Goal: Find specific page/section: Find specific page/section

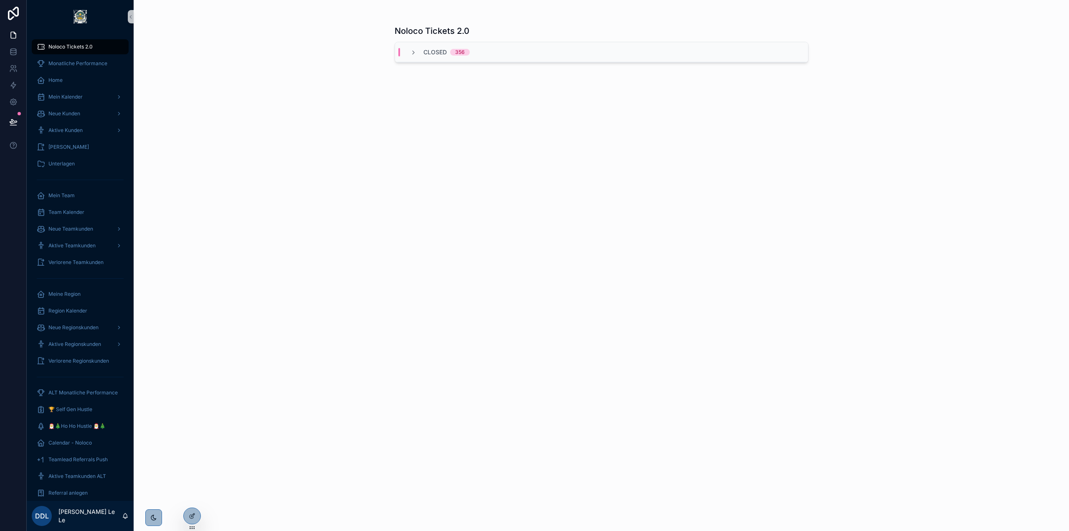
click at [644, 53] on div "Closed 356" at bounding box center [601, 52] width 413 height 20
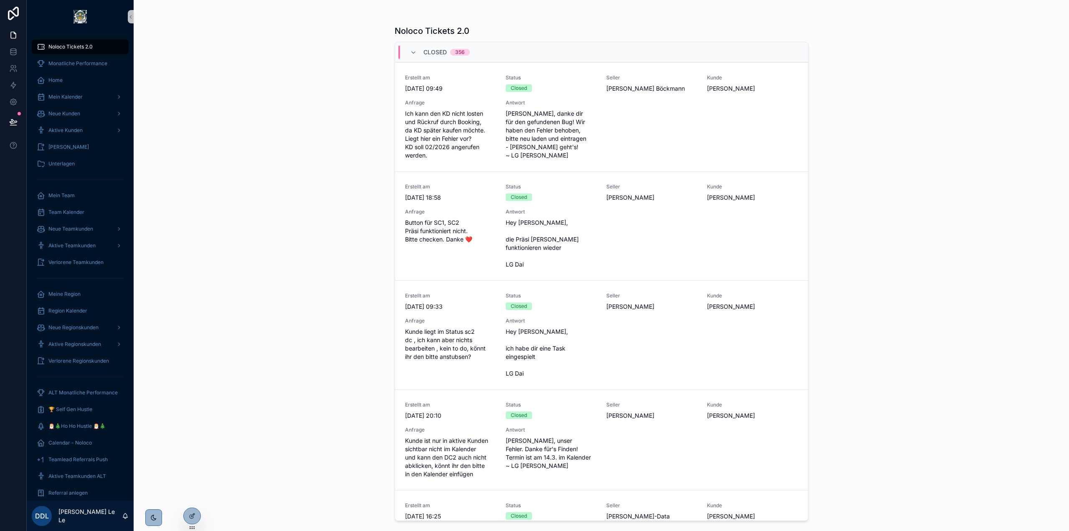
click at [631, 57] on div "Closed 356" at bounding box center [601, 52] width 413 height 20
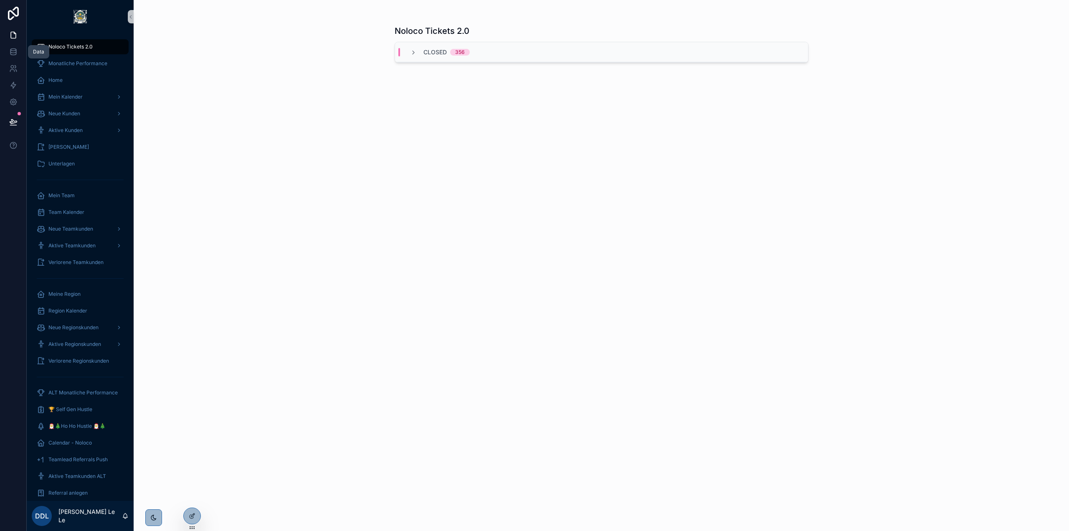
click at [17, 51] on icon at bounding box center [13, 52] width 8 height 8
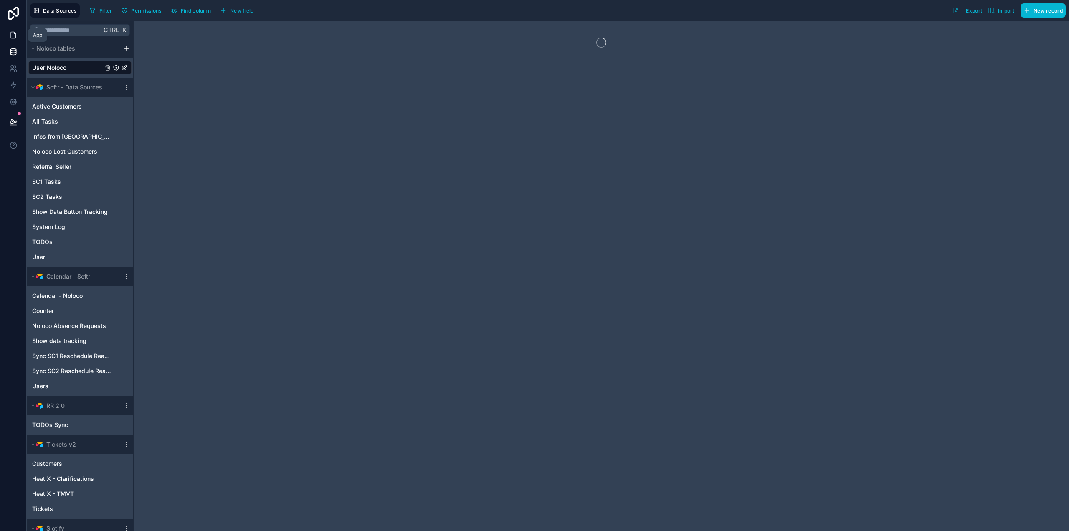
click at [15, 33] on icon at bounding box center [13, 35] width 8 height 8
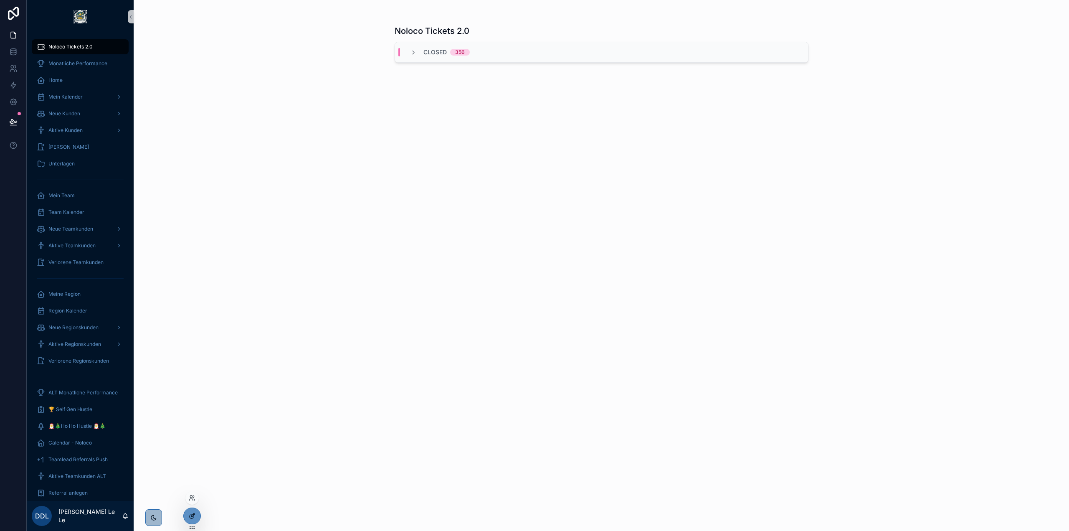
click at [191, 508] on div at bounding box center [192, 516] width 17 height 16
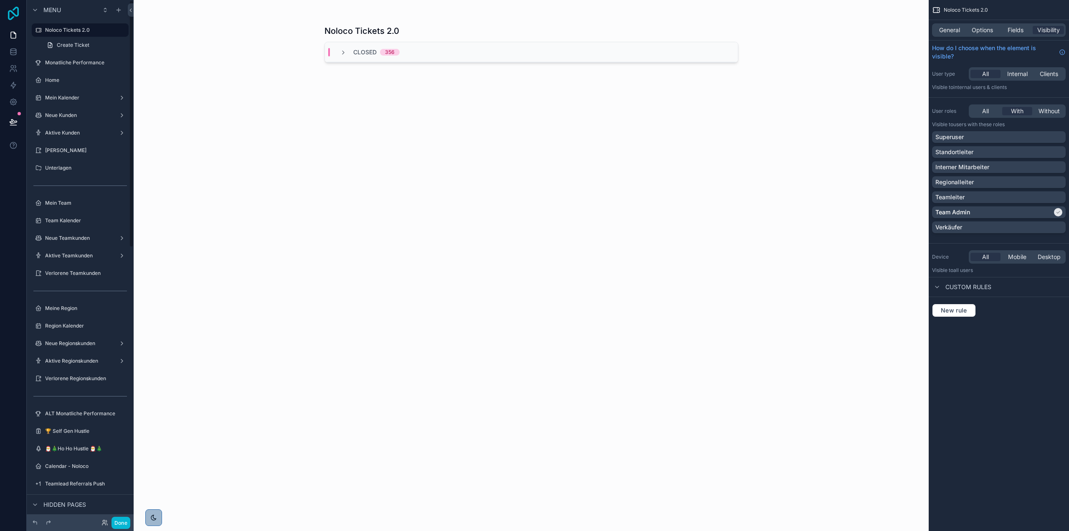
click at [14, 10] on icon at bounding box center [13, 13] width 17 height 13
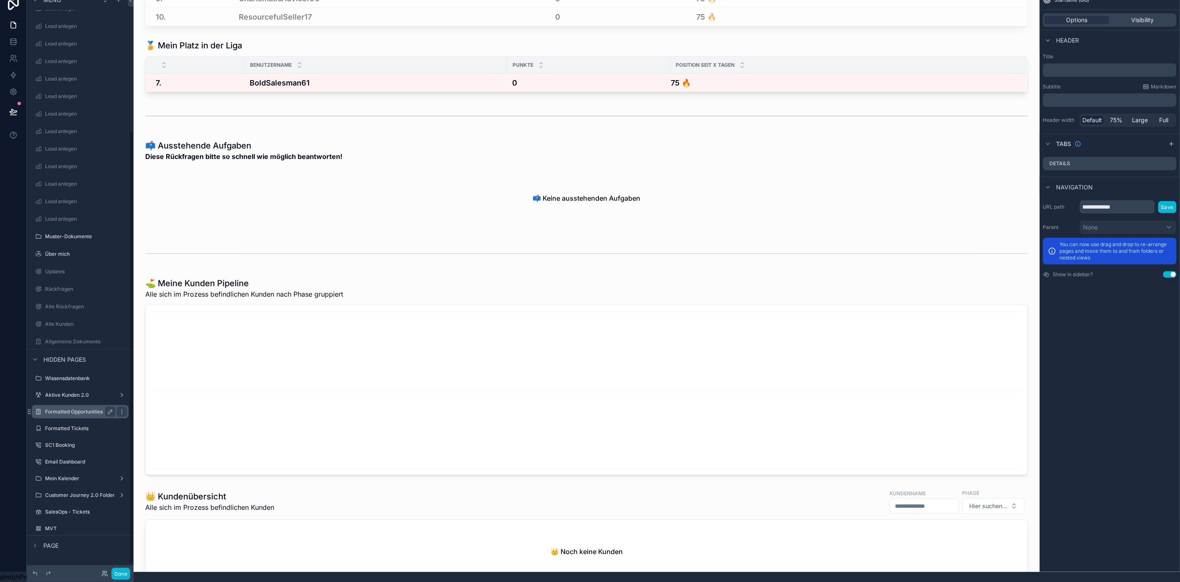
scroll to position [17, 0]
click at [74, 390] on div "Aktive Kunden 2.0" at bounding box center [80, 395] width 70 height 10
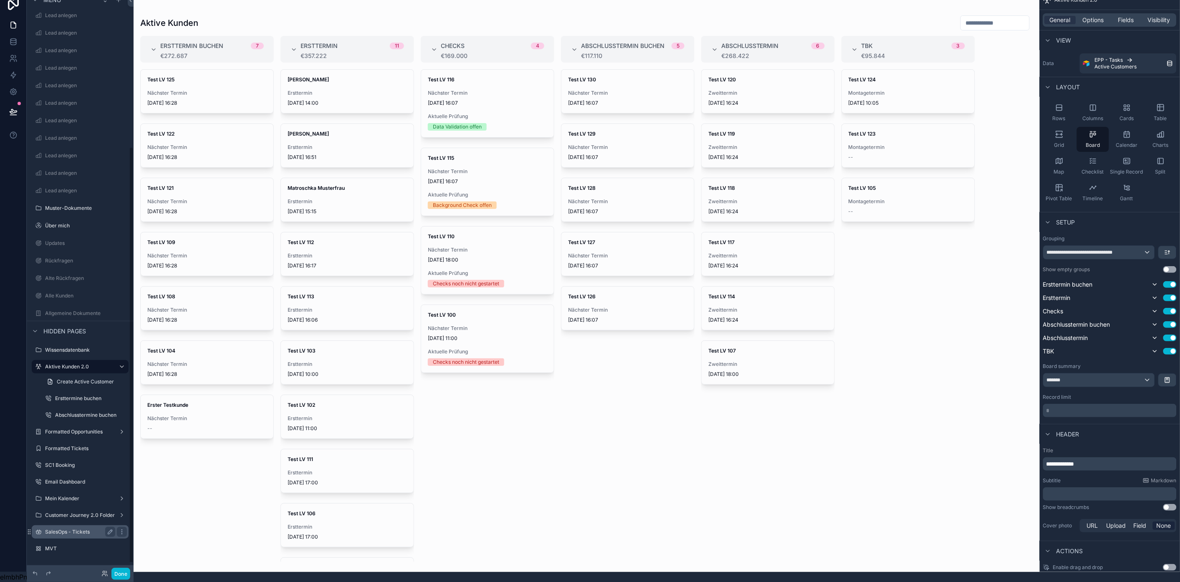
scroll to position [17, 0]
click at [77, 512] on label "Customer Journey 2.0 Folder" at bounding box center [80, 515] width 70 height 7
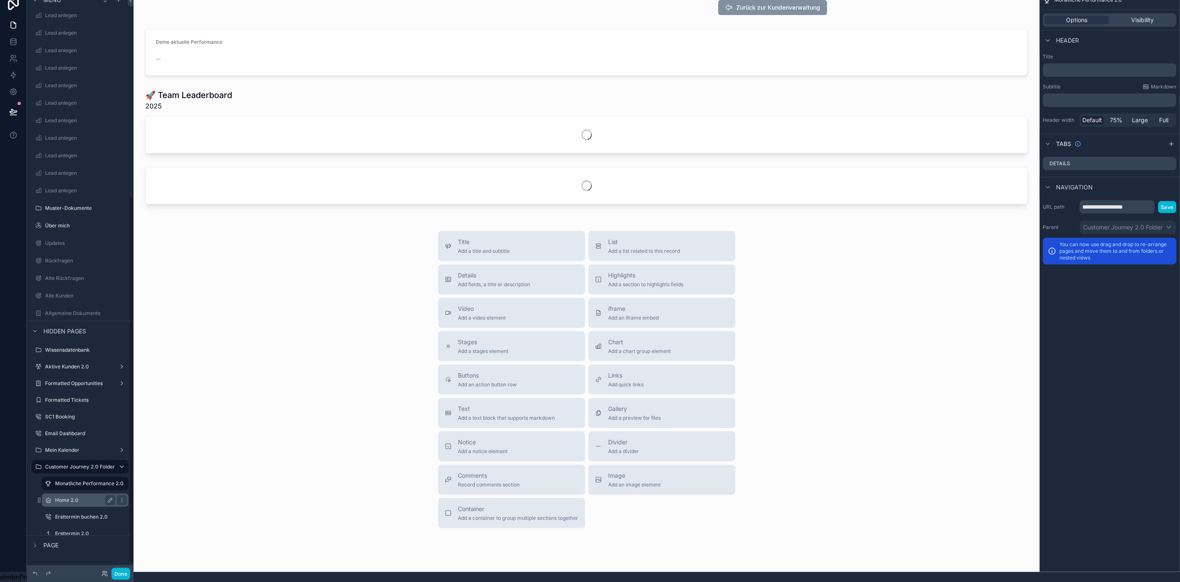
scroll to position [320, 0]
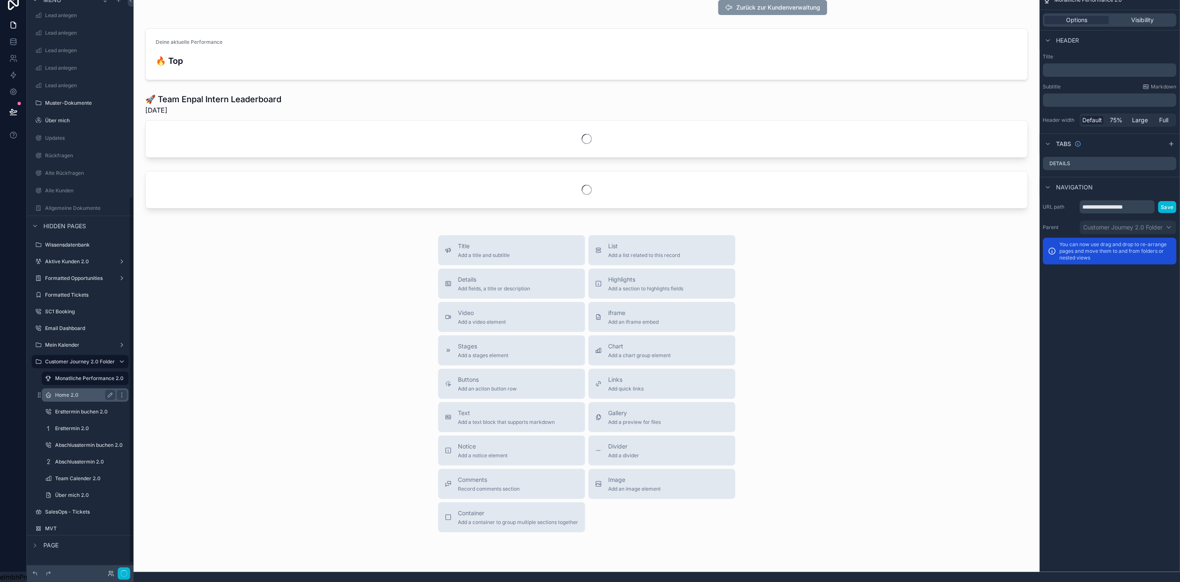
click at [75, 392] on label "Home 2.0" at bounding box center [83, 395] width 57 height 7
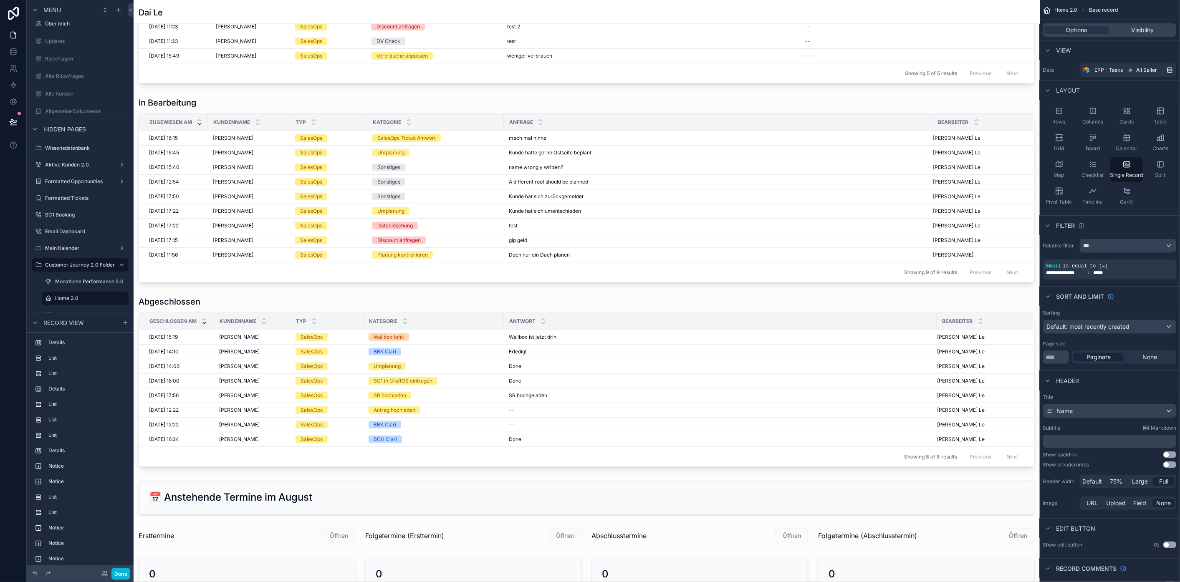
scroll to position [630, 0]
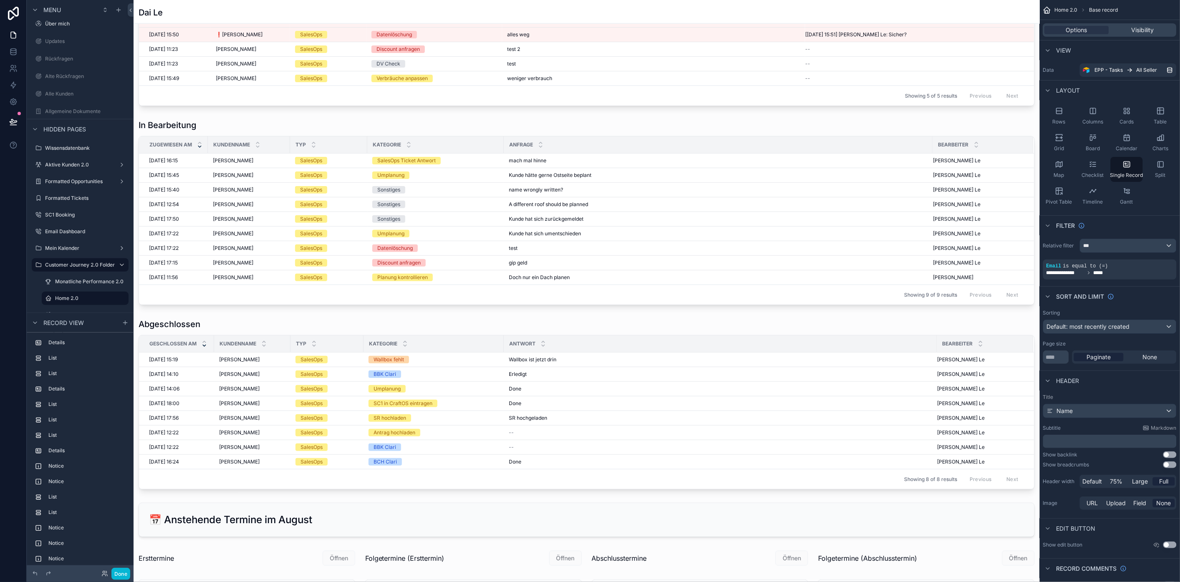
click at [809, 268] on div "scrollable content" at bounding box center [587, 204] width 906 height 1669
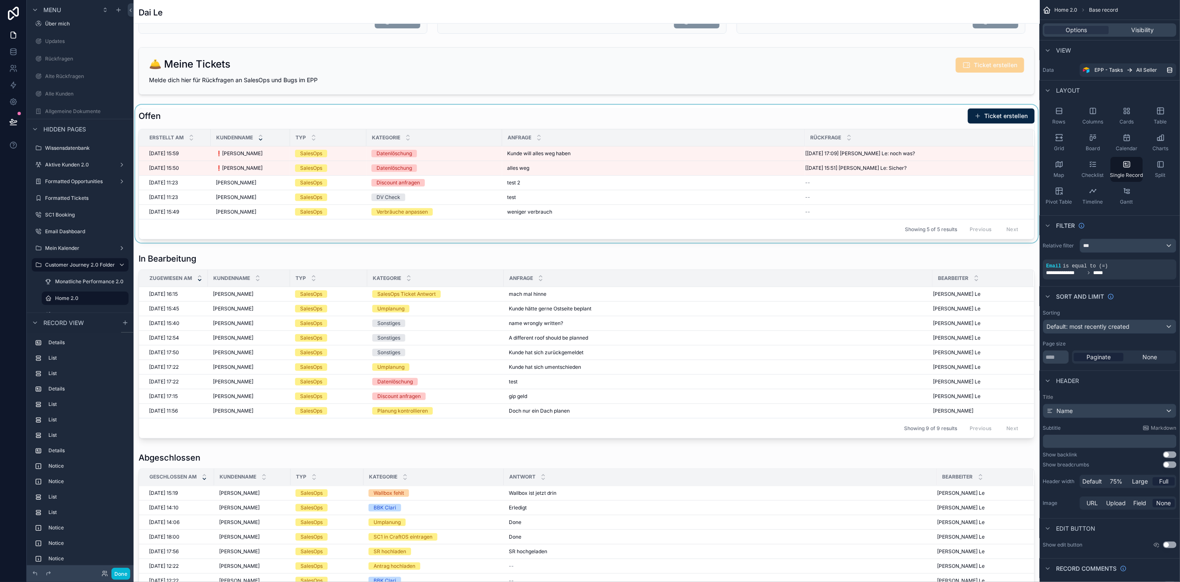
scroll to position [444, 0]
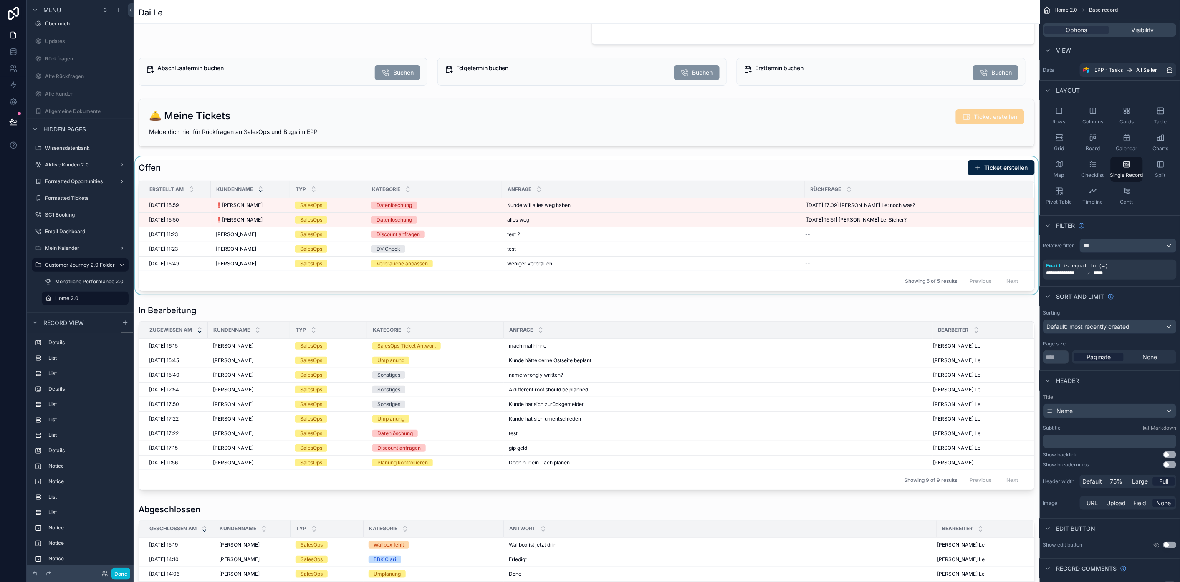
click at [940, 251] on div "scrollable content" at bounding box center [587, 226] width 906 height 138
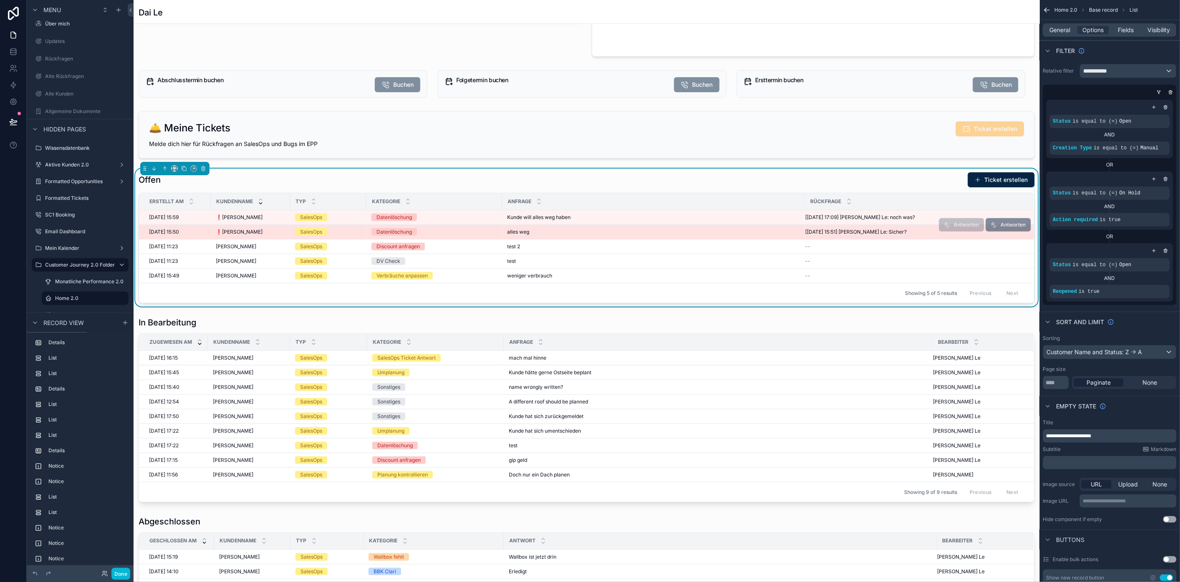
scroll to position [398, 0]
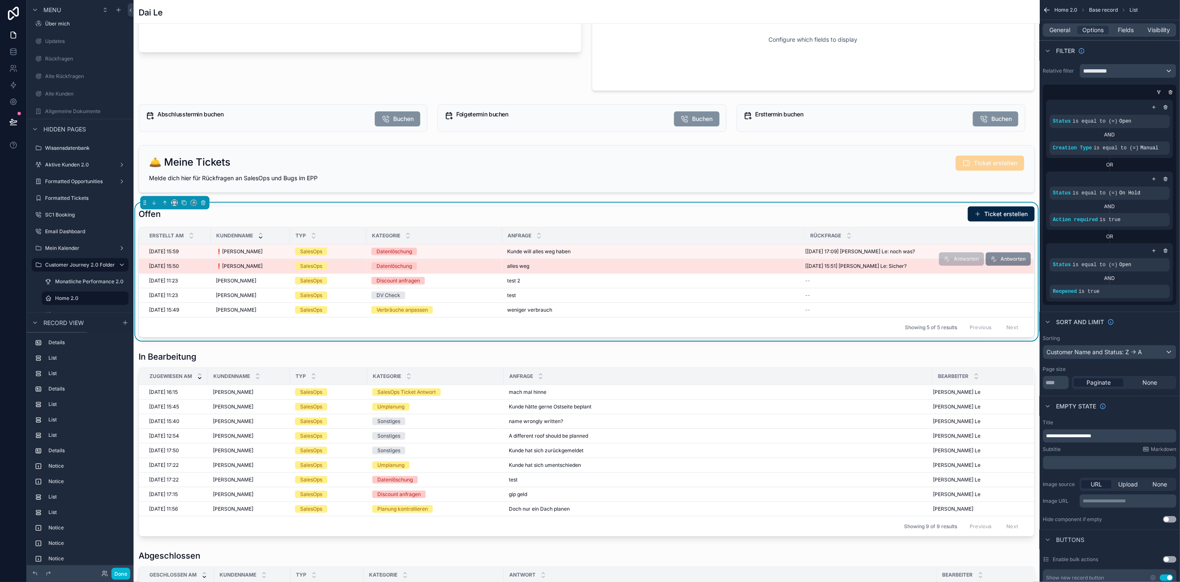
click at [946, 261] on span "Antworten" at bounding box center [961, 260] width 45 height 6
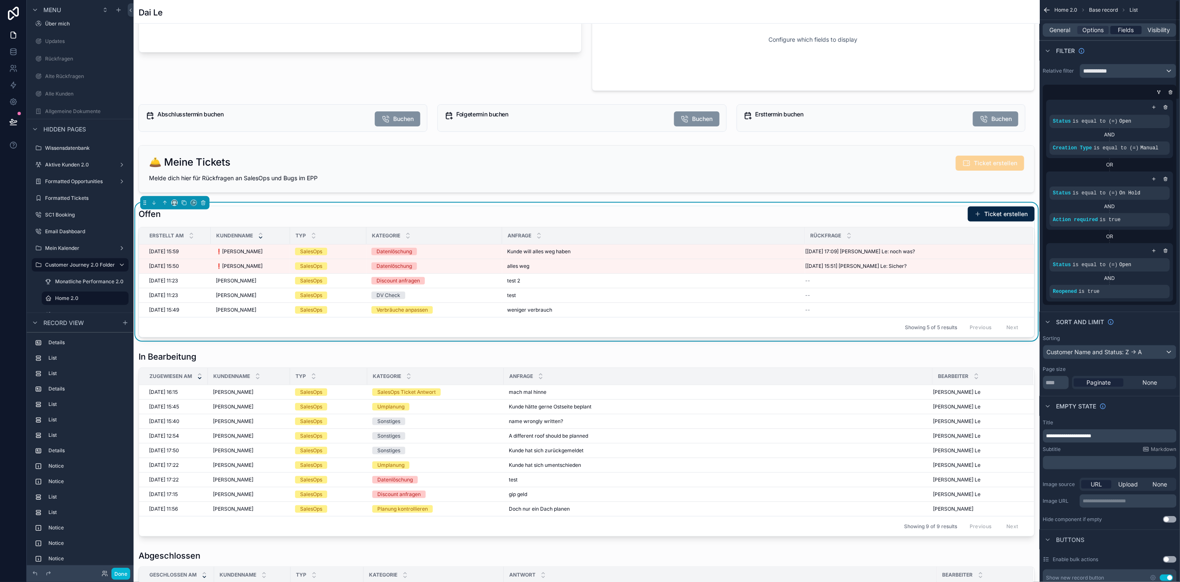
click at [1135, 32] on span "Fields" at bounding box center [1127, 30] width 16 height 8
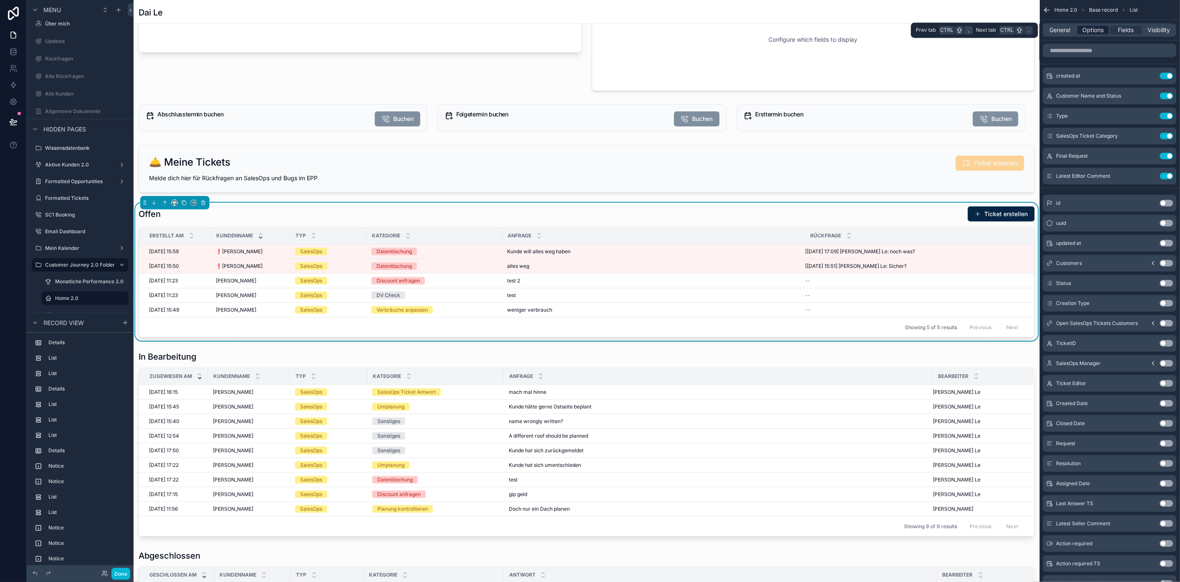
click at [1109, 31] on div "Options" at bounding box center [1093, 30] width 31 height 8
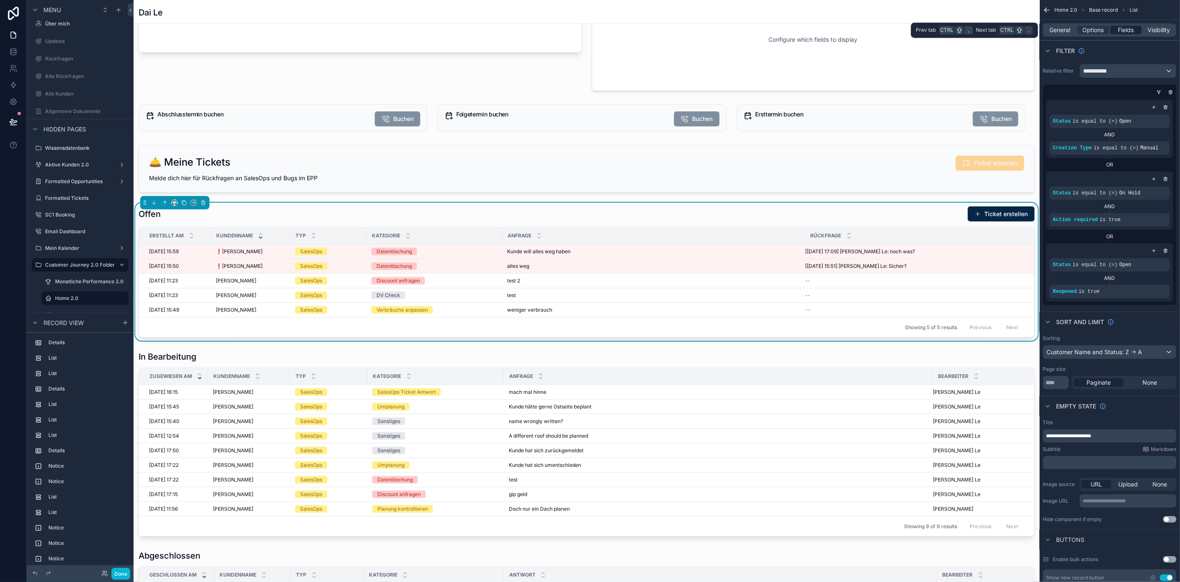
click at [1125, 29] on span "Fields" at bounding box center [1127, 30] width 16 height 8
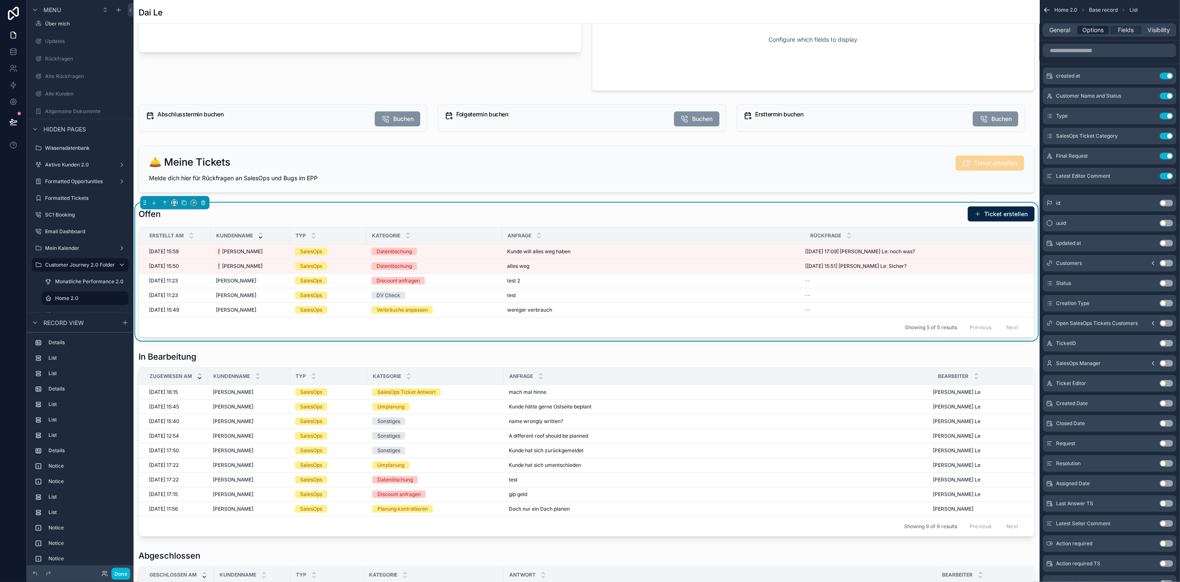
click at [1104, 34] on span "Options" at bounding box center [1093, 30] width 21 height 8
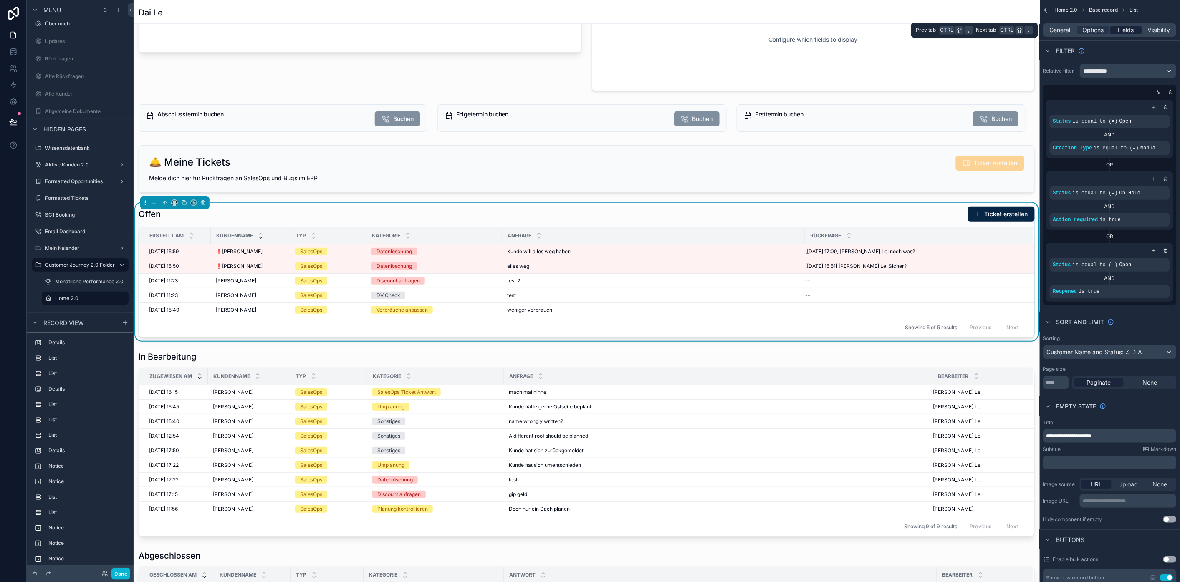
click at [1121, 31] on div "Fields" at bounding box center [1126, 30] width 31 height 8
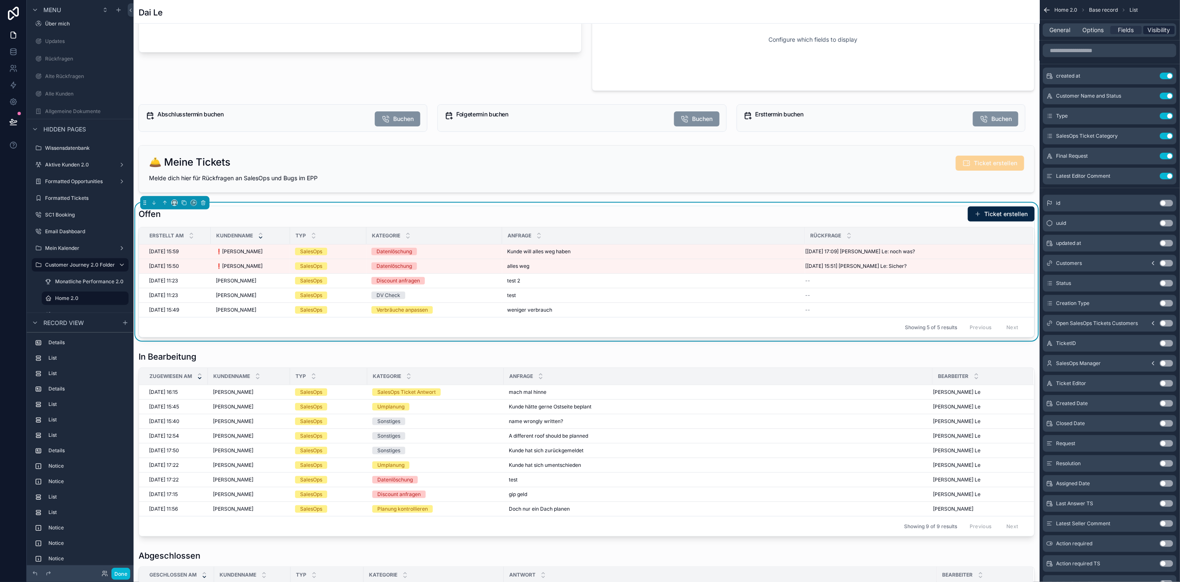
click at [1163, 33] on span "Visibility" at bounding box center [1159, 30] width 23 height 8
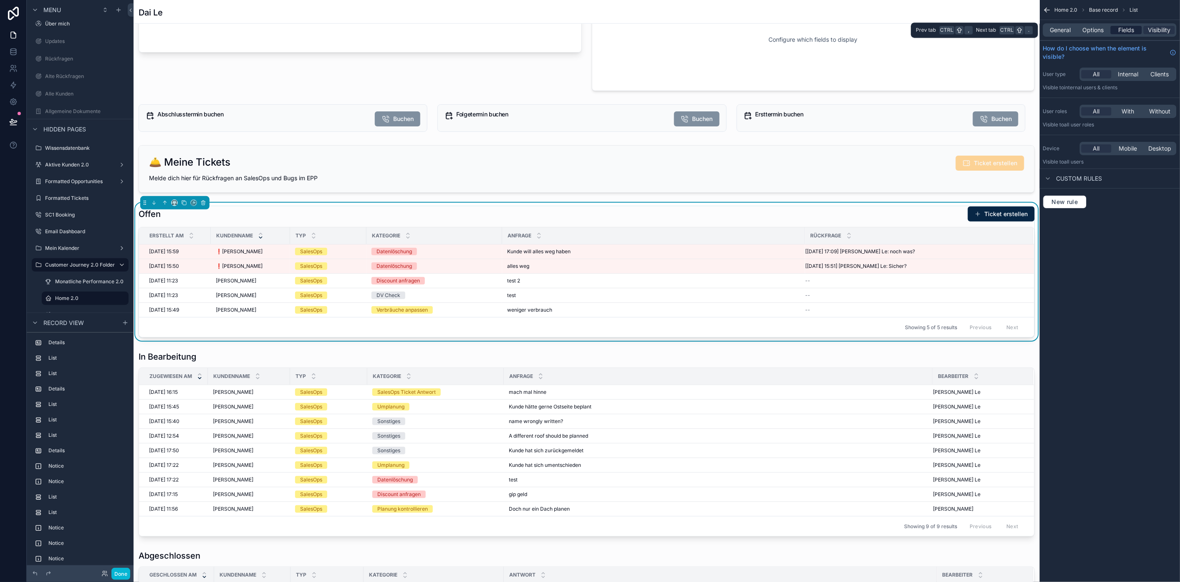
click at [1135, 29] on span "Fields" at bounding box center [1127, 30] width 16 height 8
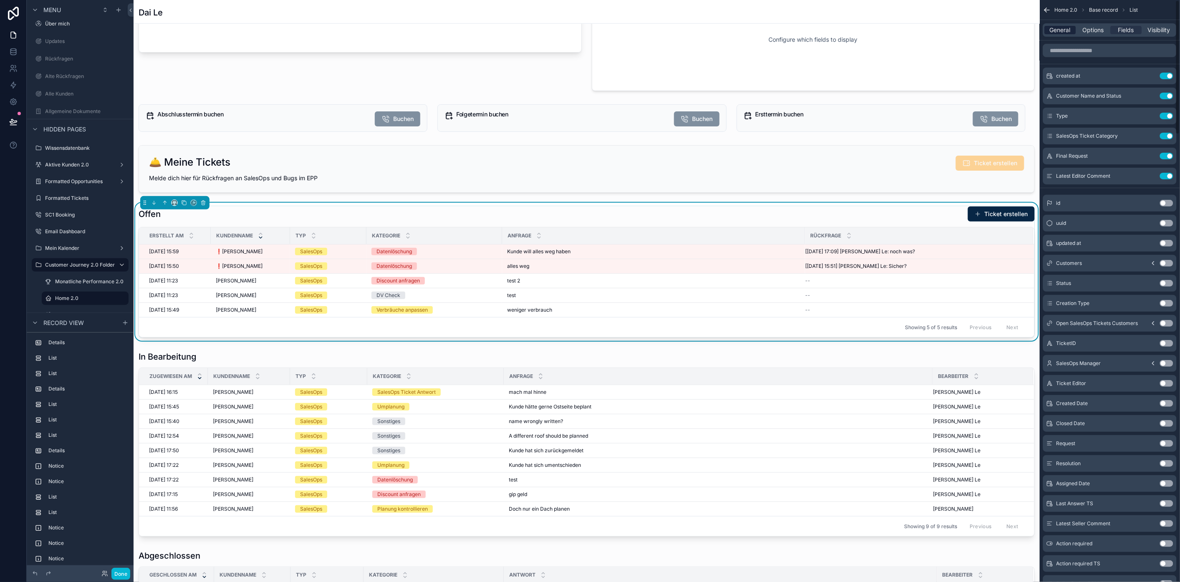
click at [1068, 27] on span "General" at bounding box center [1060, 30] width 21 height 8
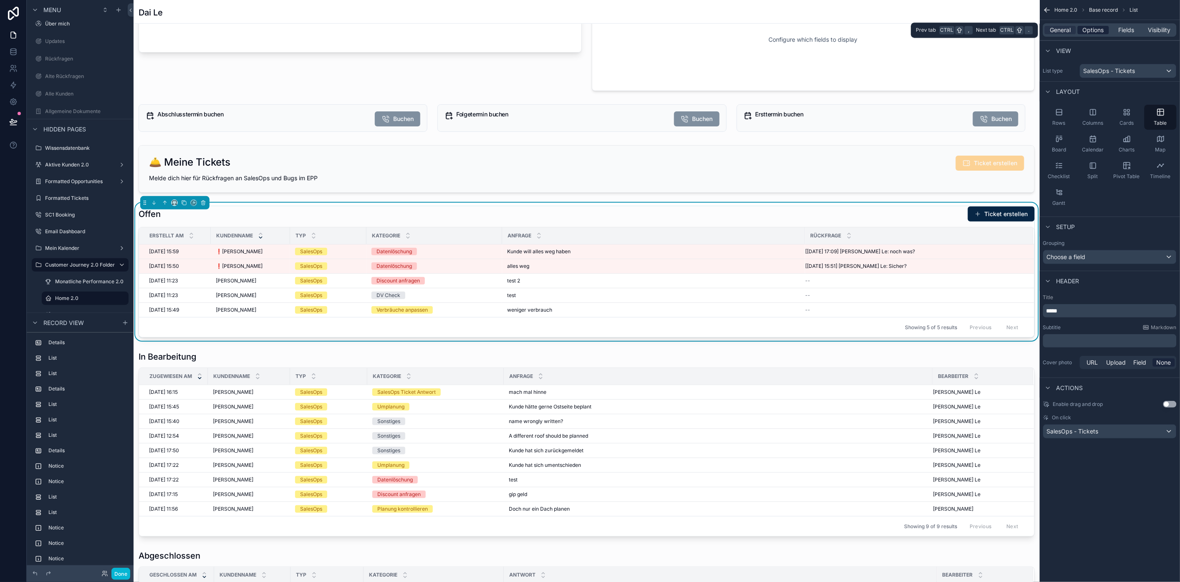
click at [1103, 31] on span "Options" at bounding box center [1093, 30] width 21 height 8
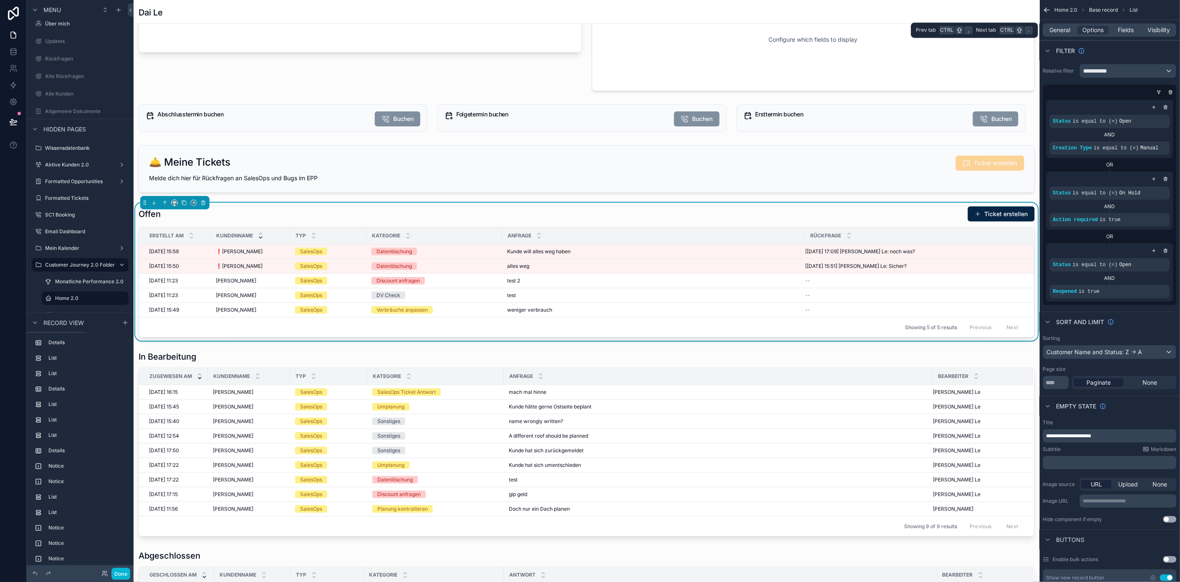
click at [1133, 25] on div "General Options Fields Visibility" at bounding box center [1110, 29] width 134 height 13
click at [1159, 27] on span "Visibility" at bounding box center [1159, 30] width 23 height 8
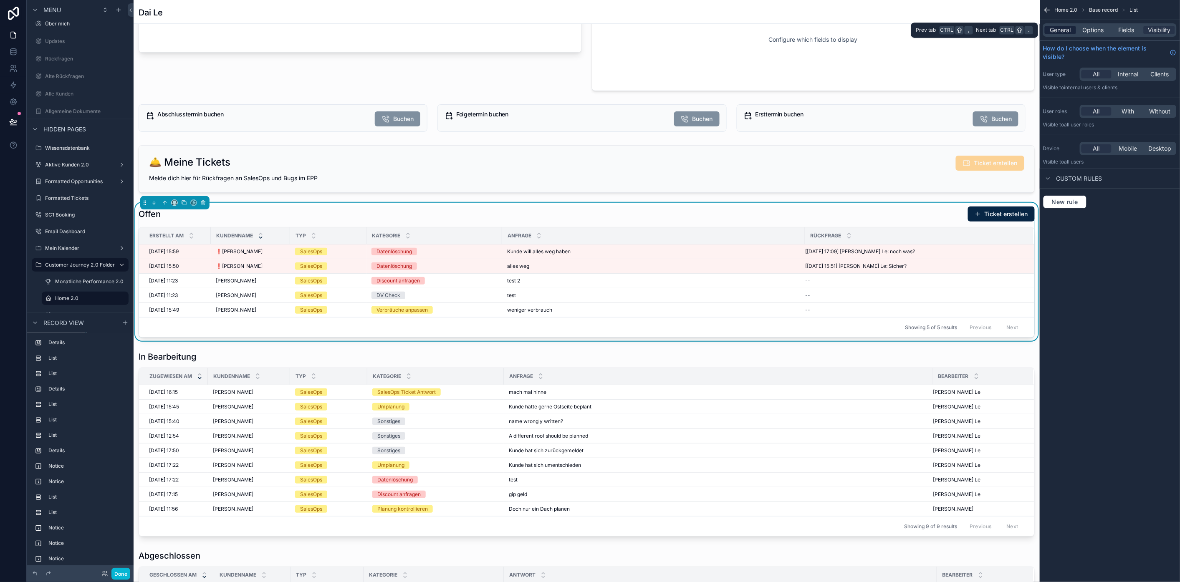
click at [1062, 27] on span "General" at bounding box center [1060, 30] width 21 height 8
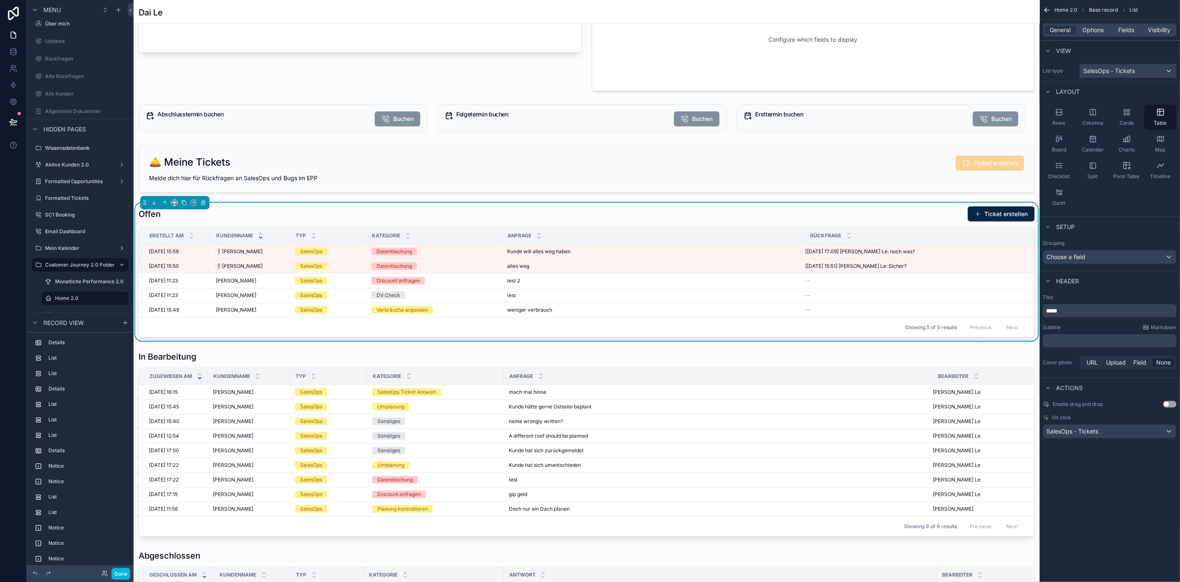
click at [1115, 68] on span "SalesOps - Tickets" at bounding box center [1110, 71] width 52 height 8
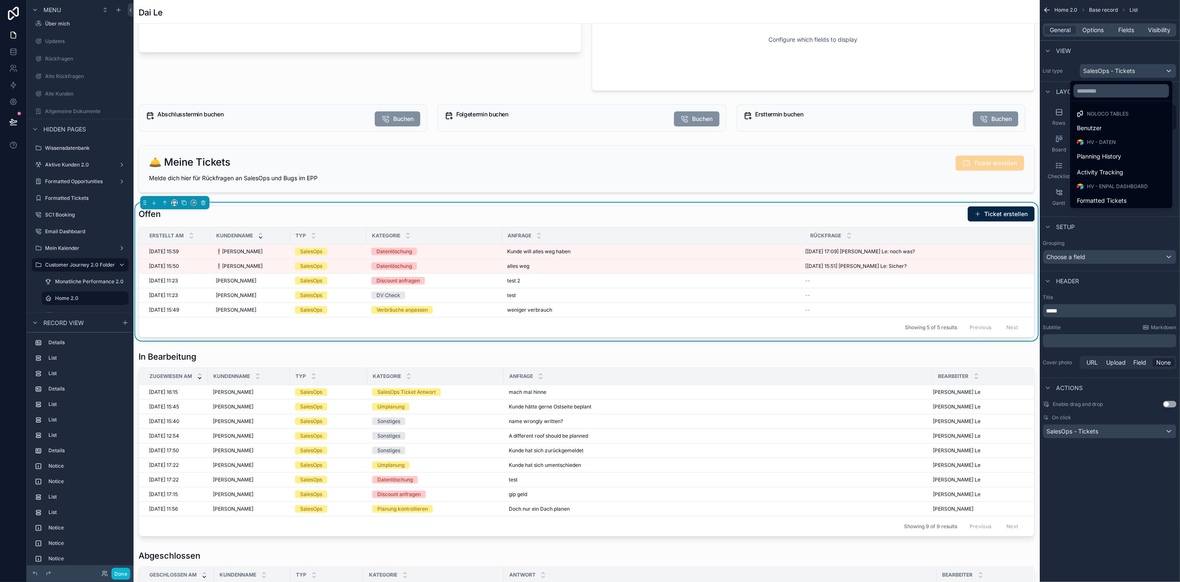
click at [1115, 68] on div "scrollable content" at bounding box center [590, 291] width 1180 height 582
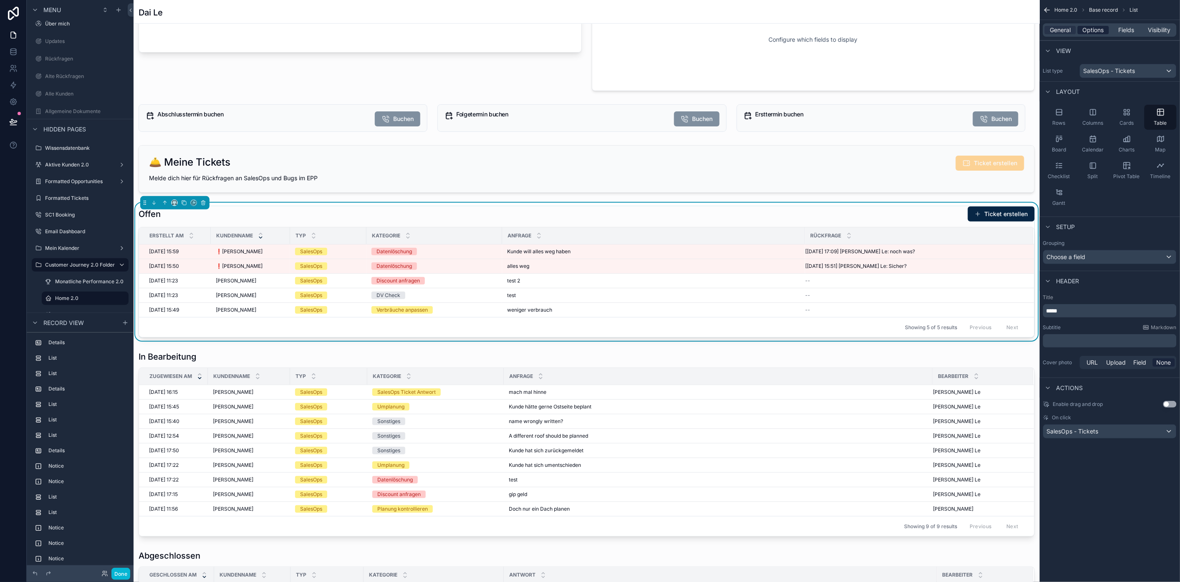
click at [1104, 30] on span "Options" at bounding box center [1093, 30] width 21 height 8
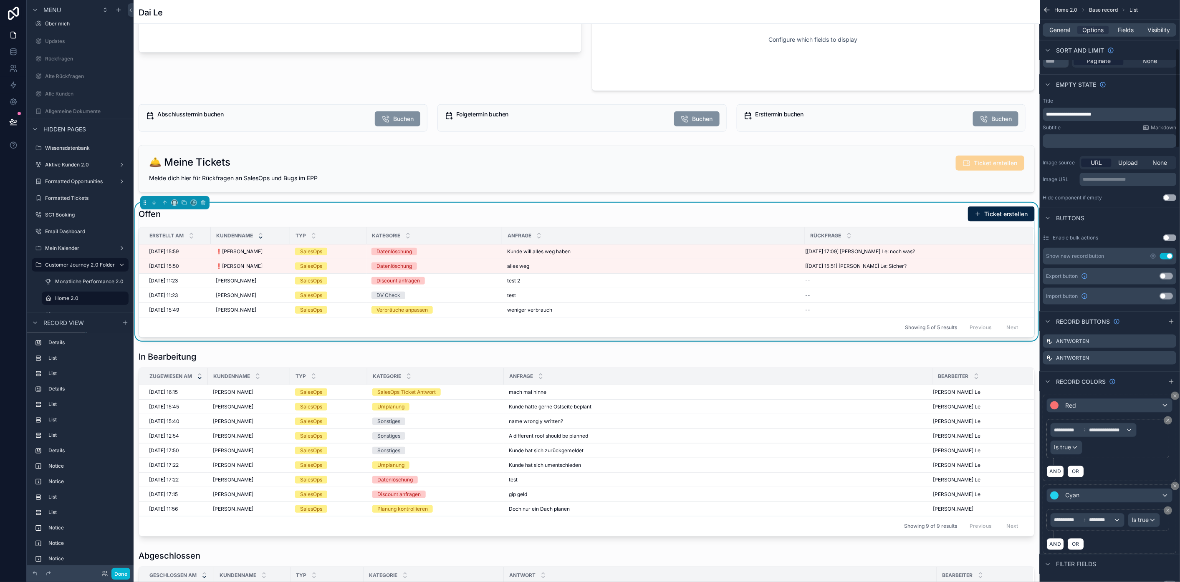
scroll to position [324, 0]
click at [1173, 336] on icon "scrollable content" at bounding box center [1170, 339] width 7 height 7
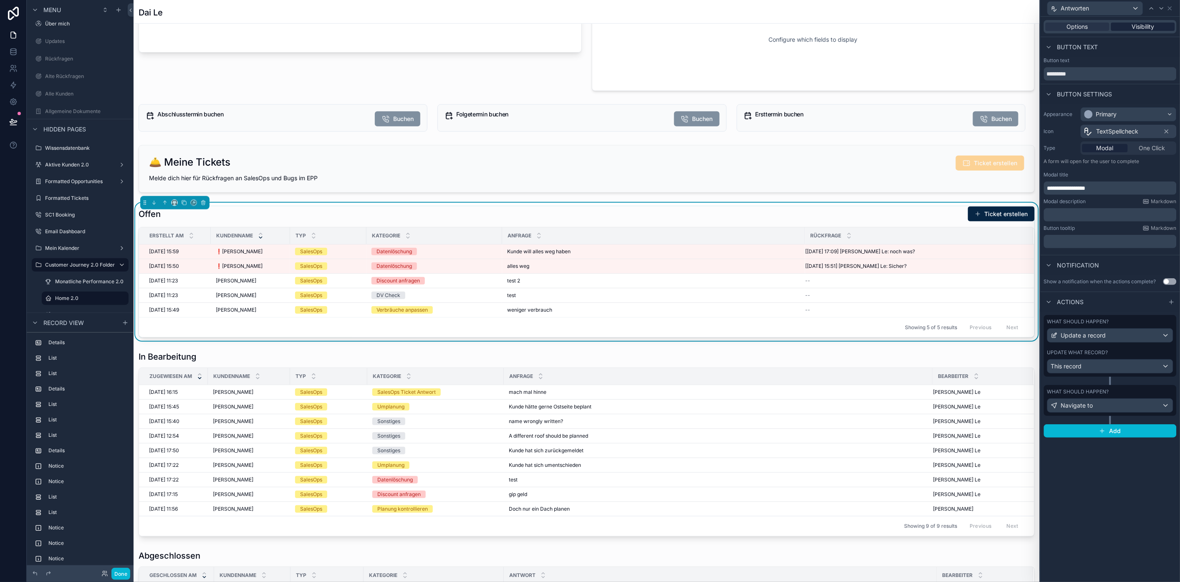
click at [1149, 28] on span "Visibility" at bounding box center [1143, 27] width 23 height 8
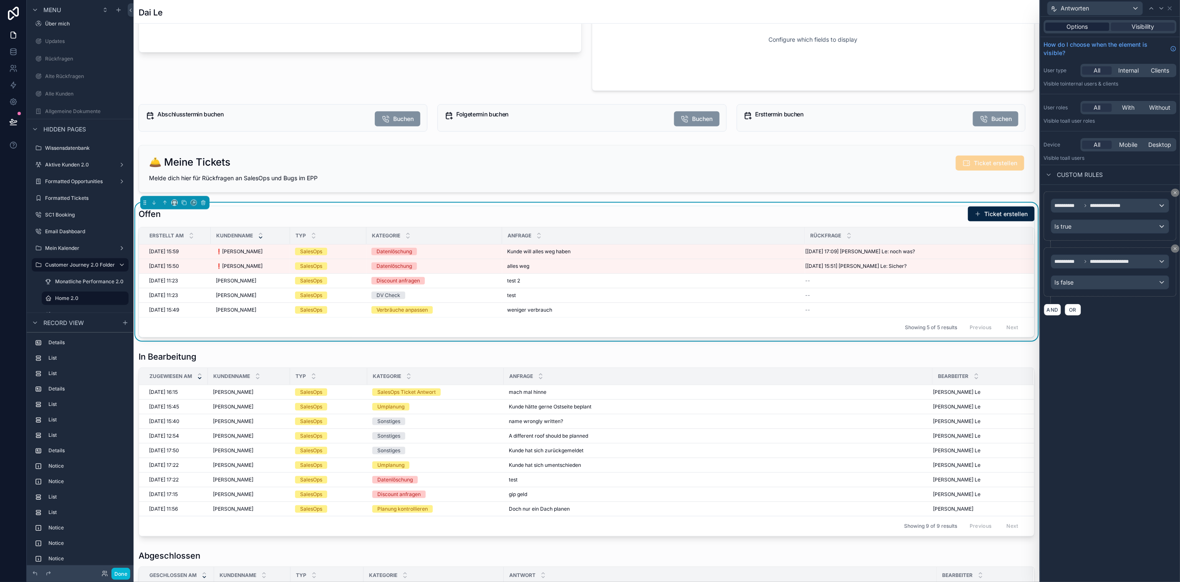
click at [1108, 28] on div "Options" at bounding box center [1078, 27] width 64 height 8
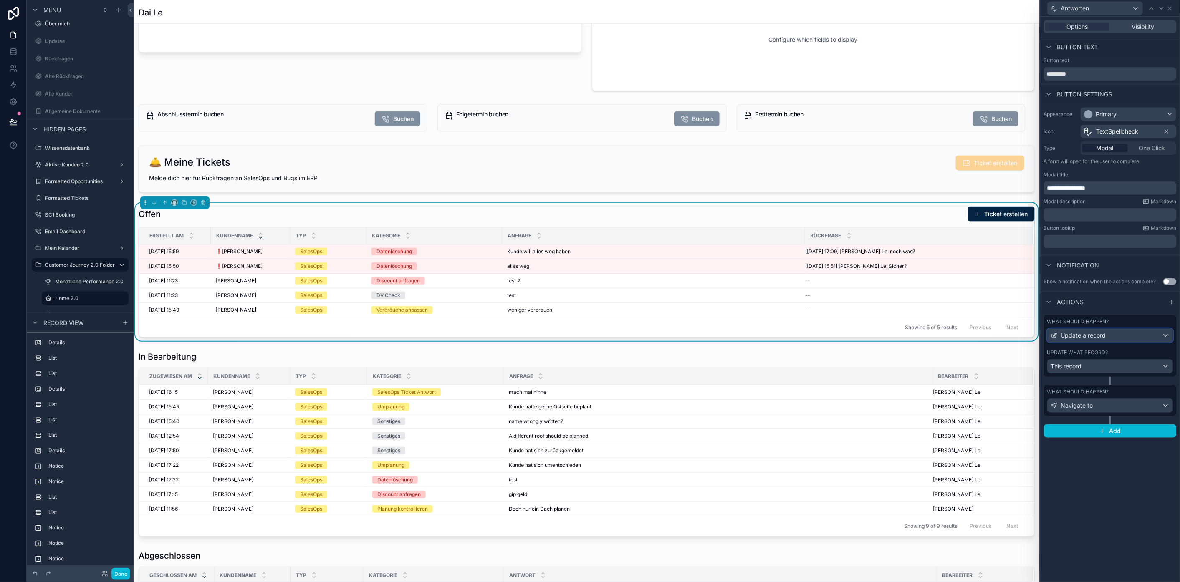
click at [1138, 338] on div "Update a record" at bounding box center [1110, 335] width 125 height 13
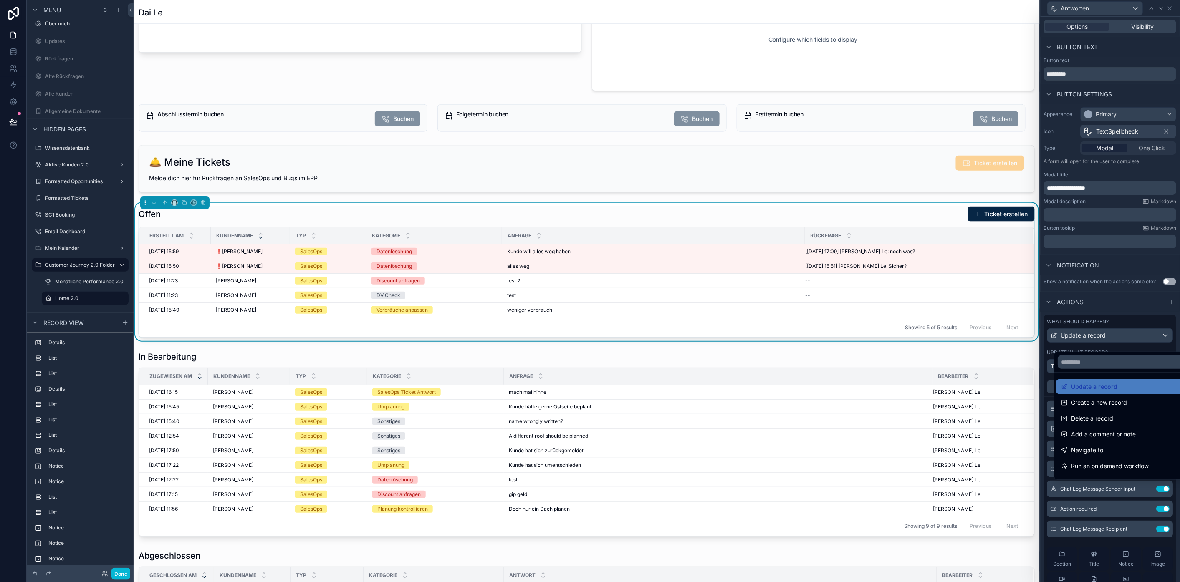
click at [1138, 338] on div at bounding box center [1110, 291] width 139 height 582
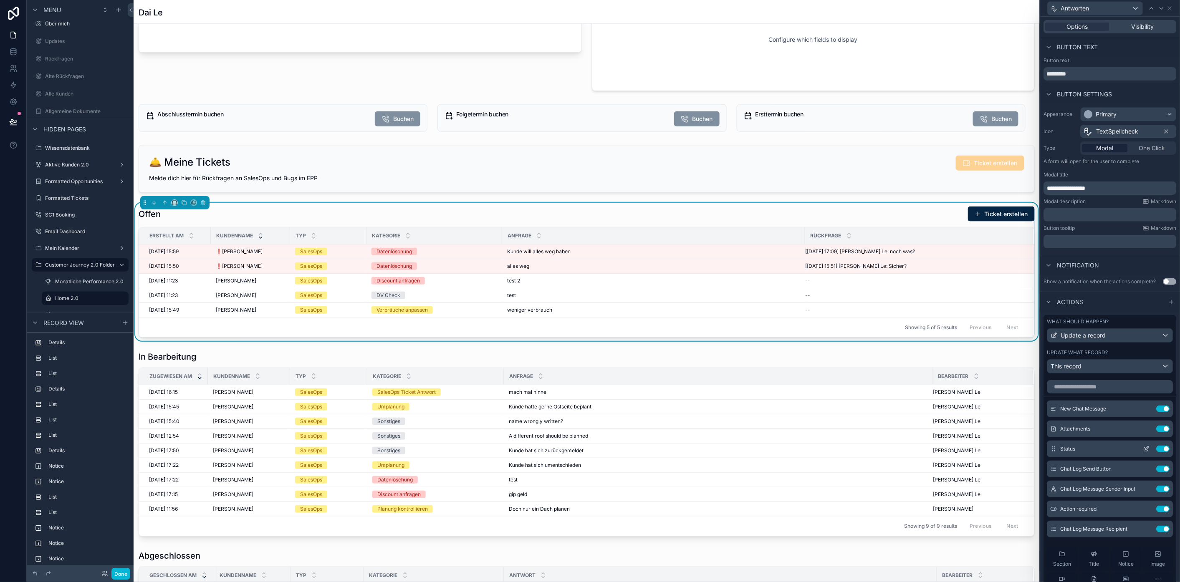
click at [1143, 453] on icon at bounding box center [1146, 449] width 7 height 7
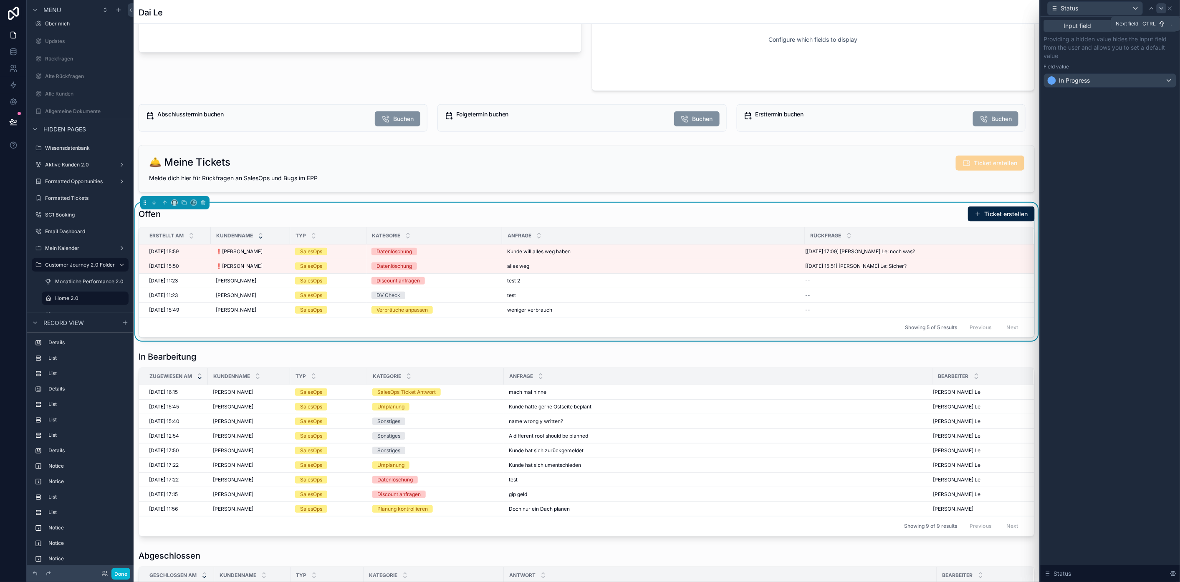
click at [1165, 5] on icon at bounding box center [1161, 8] width 7 height 7
click at [1161, 5] on div at bounding box center [1156, 8] width 10 height 10
click at [1165, 5] on icon at bounding box center [1161, 8] width 7 height 7
click at [1167, 5] on div at bounding box center [1161, 8] width 20 height 10
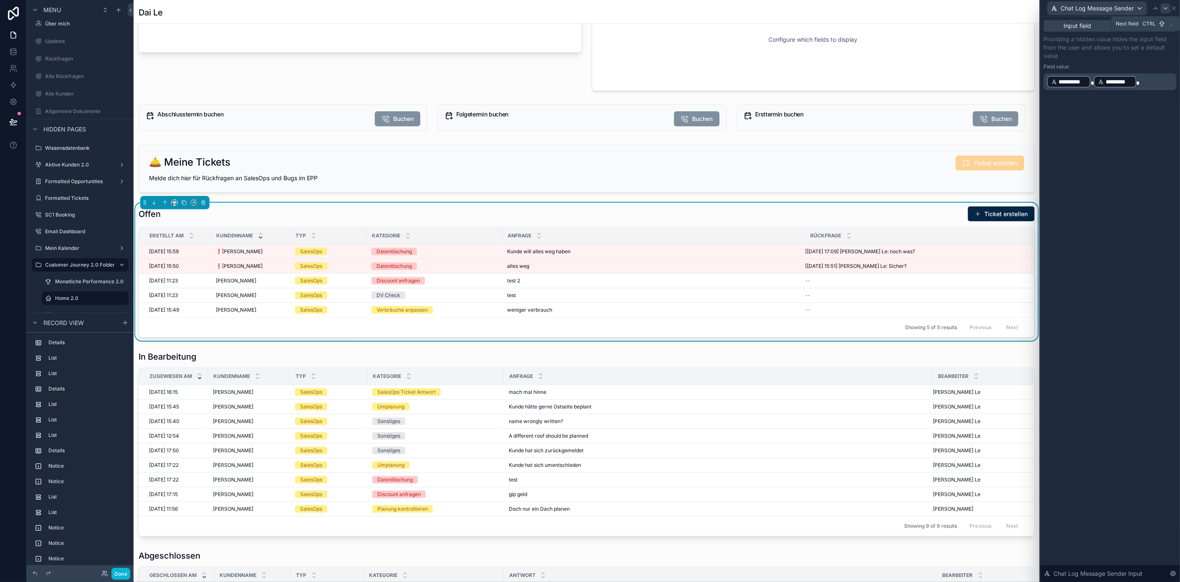
click at [1169, 10] on icon at bounding box center [1166, 8] width 7 height 7
click at [1165, 10] on icon at bounding box center [1161, 8] width 7 height 7
click at [1158, 8] on icon at bounding box center [1155, 9] width 3 height 2
click at [1165, 7] on icon at bounding box center [1161, 8] width 7 height 7
click at [1168, 8] on icon at bounding box center [1165, 9] width 3 height 2
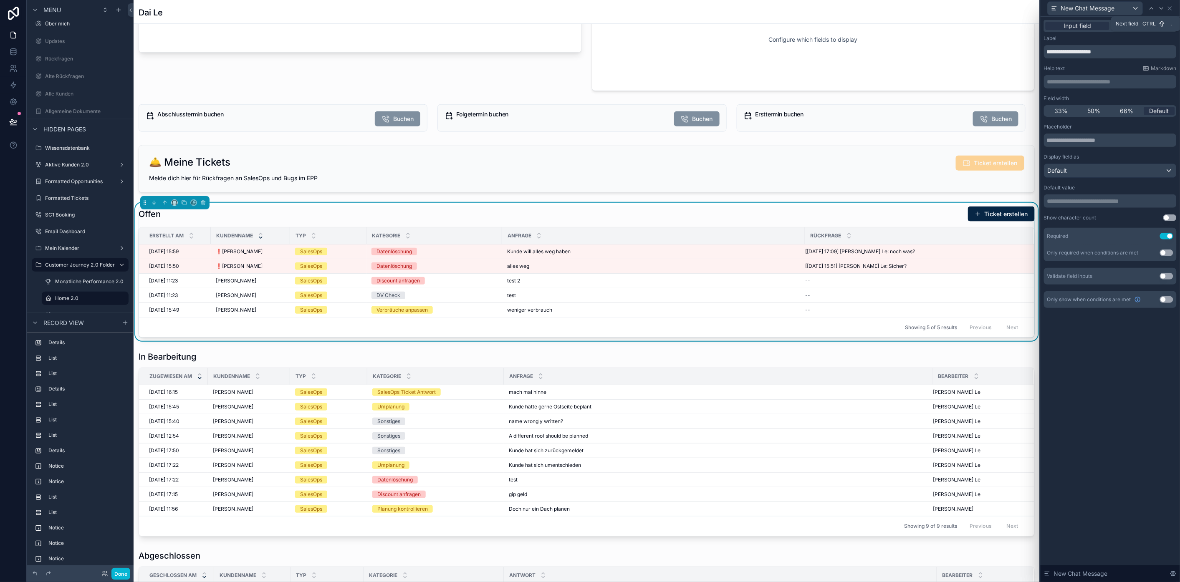
click at [1165, 7] on icon at bounding box center [1161, 8] width 7 height 7
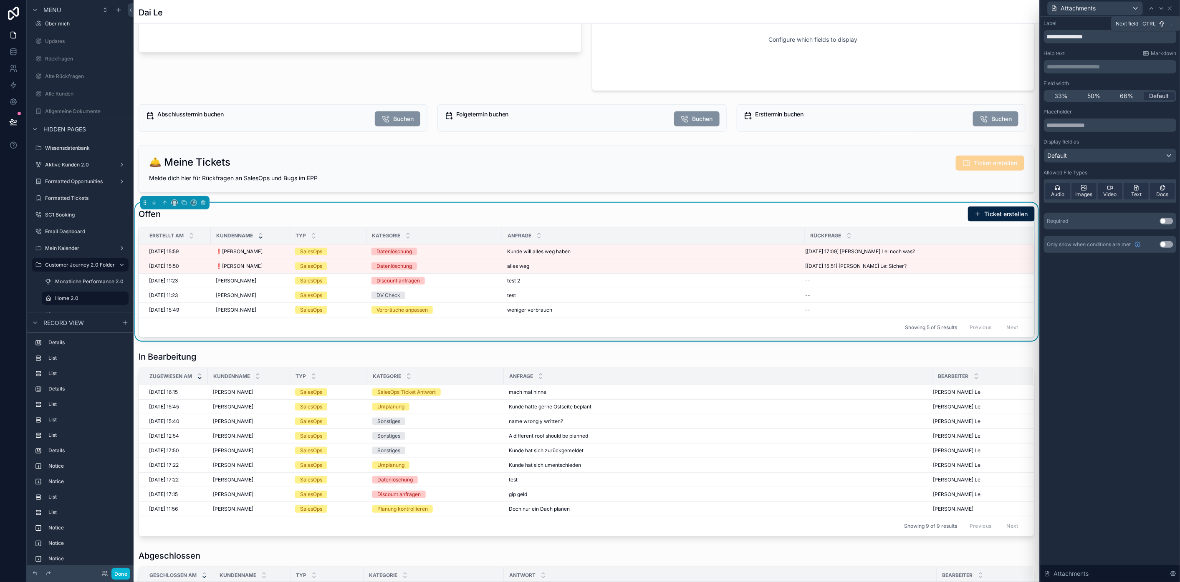
click at [1165, 7] on icon at bounding box center [1161, 8] width 7 height 7
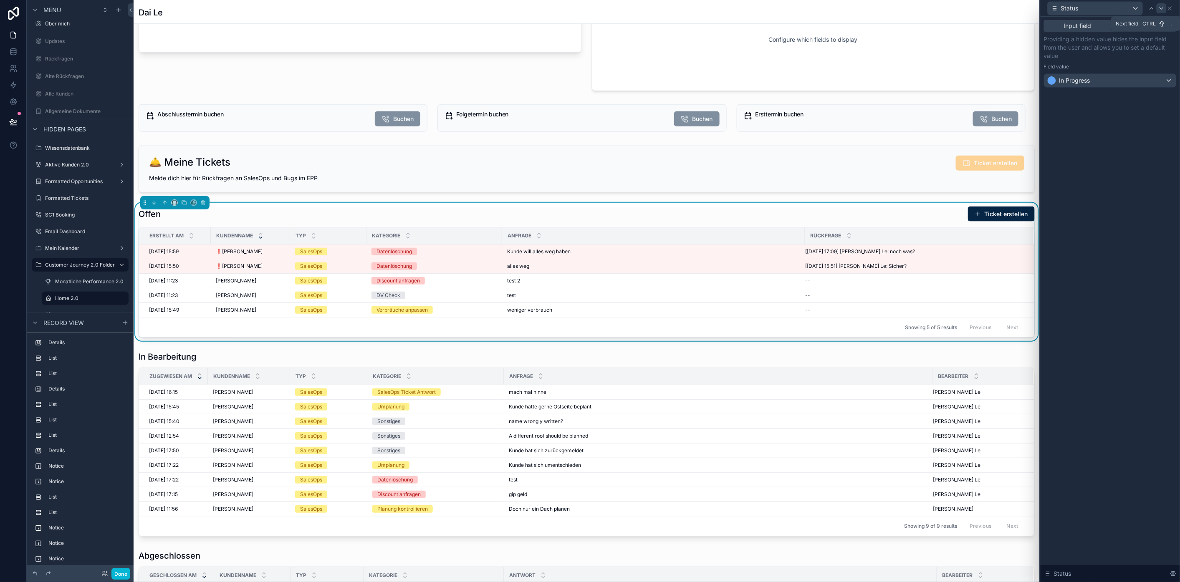
click at [1165, 9] on icon at bounding box center [1161, 8] width 7 height 7
click at [1155, 9] on icon at bounding box center [1151, 8] width 7 height 7
click at [1165, 11] on icon at bounding box center [1161, 8] width 7 height 7
click at [1169, 11] on icon at bounding box center [1166, 8] width 7 height 7
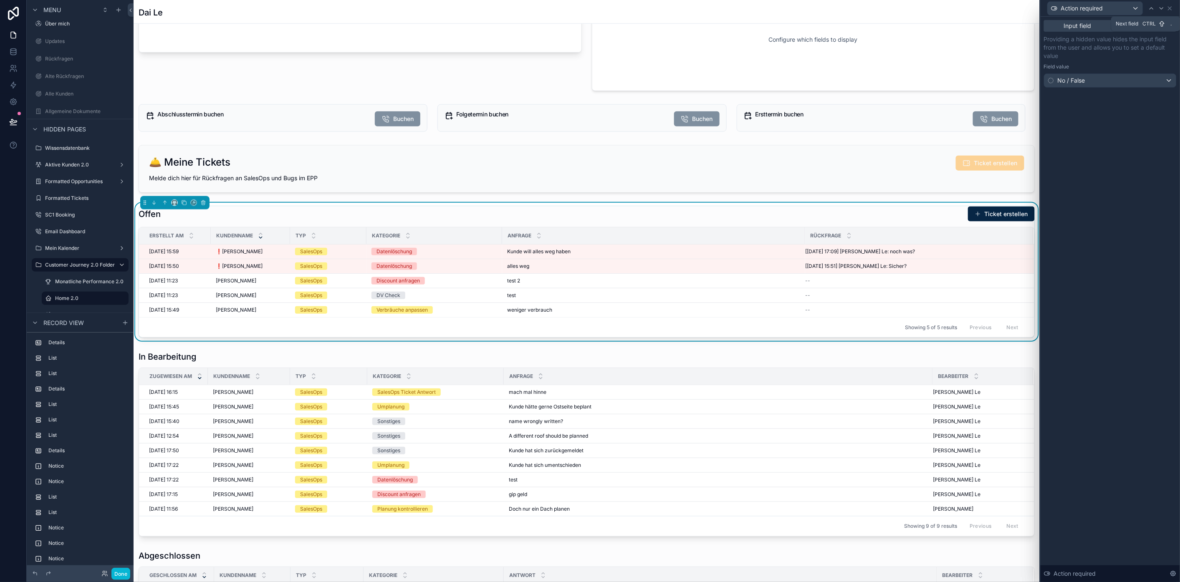
click at [1165, 11] on icon at bounding box center [1161, 8] width 7 height 7
click at [1169, 11] on icon at bounding box center [1166, 8] width 7 height 7
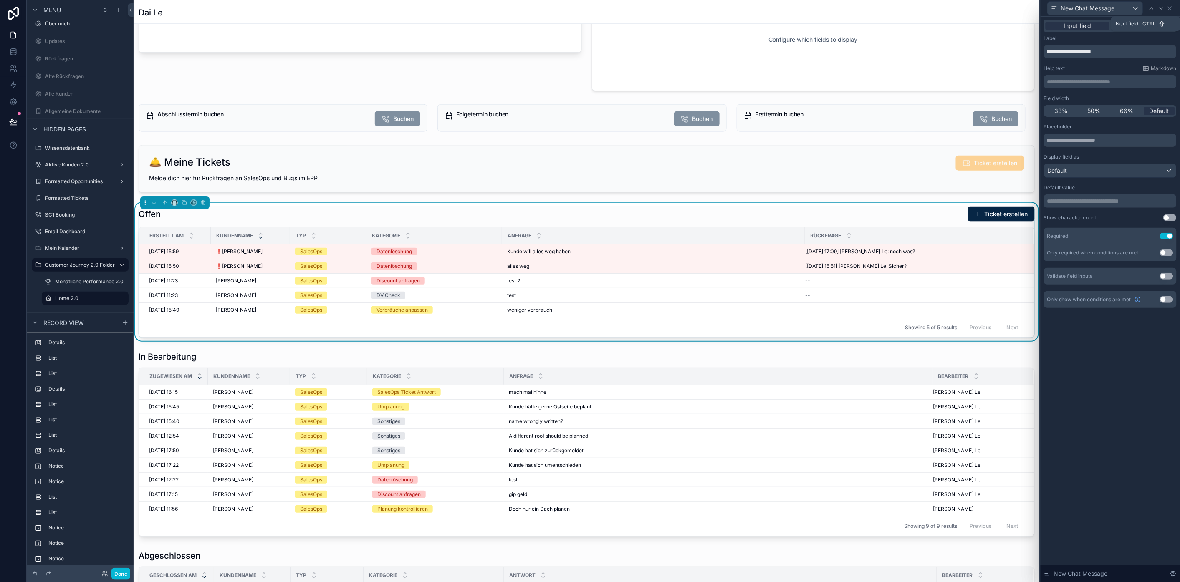
click at [1165, 11] on icon at bounding box center [1161, 8] width 7 height 7
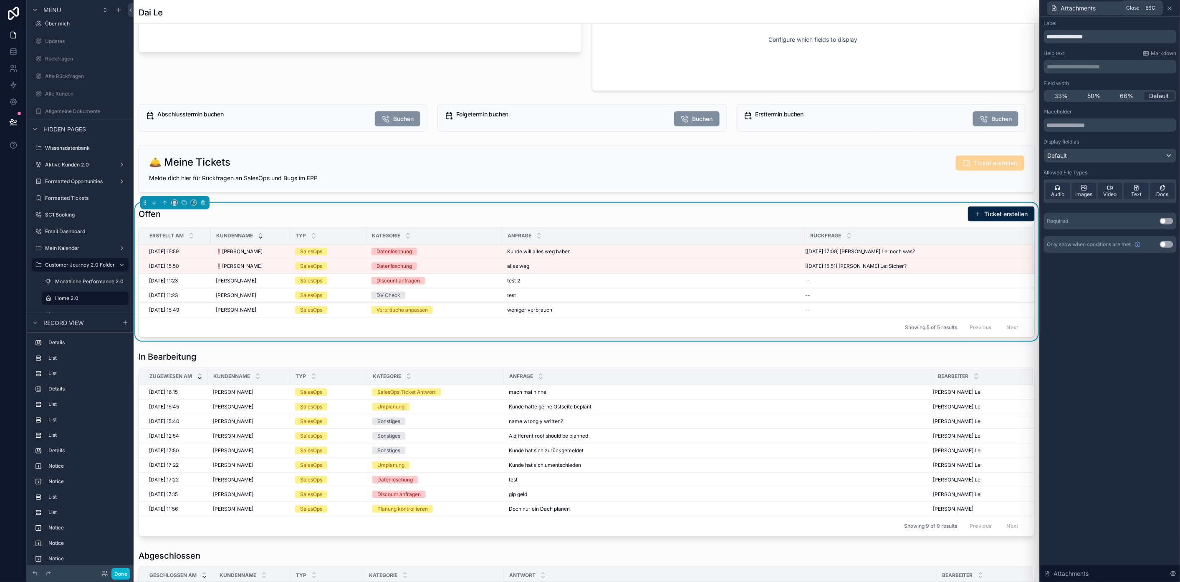
click at [1173, 9] on icon at bounding box center [1170, 8] width 7 height 7
